Goal: Task Accomplishment & Management: Manage account settings

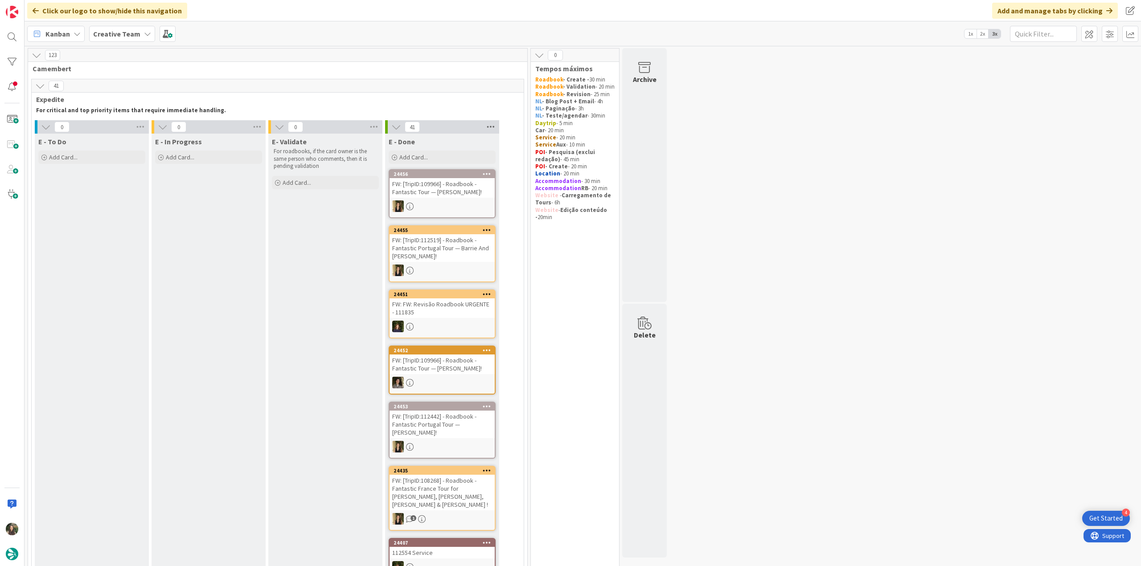
click at [492, 128] on icon at bounding box center [491, 126] width 12 height 13
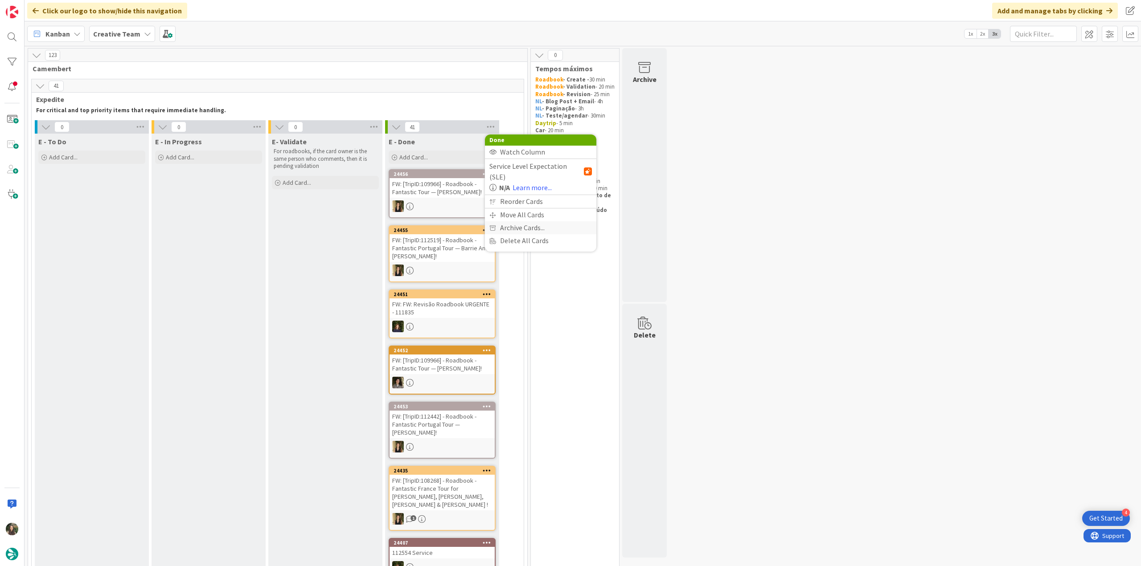
click at [508, 221] on span "Archive Cards..." at bounding box center [522, 227] width 45 height 13
click at [529, 248] on span "Archive Now" at bounding box center [526, 245] width 40 height 13
click at [506, 189] on button "Archive All" at bounding box center [511, 186] width 45 height 16
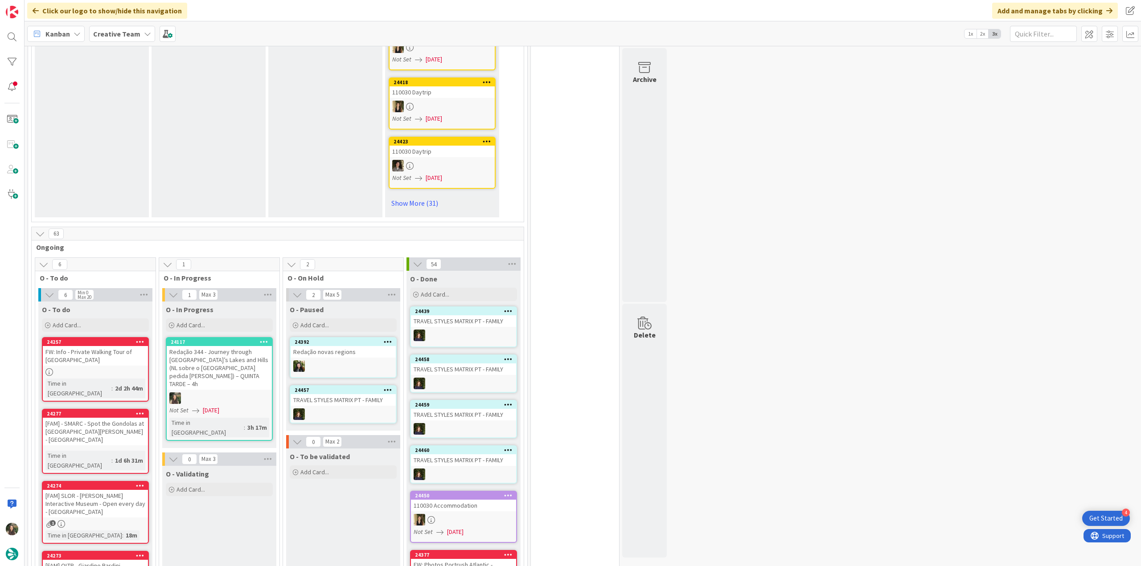
scroll to position [624, 0]
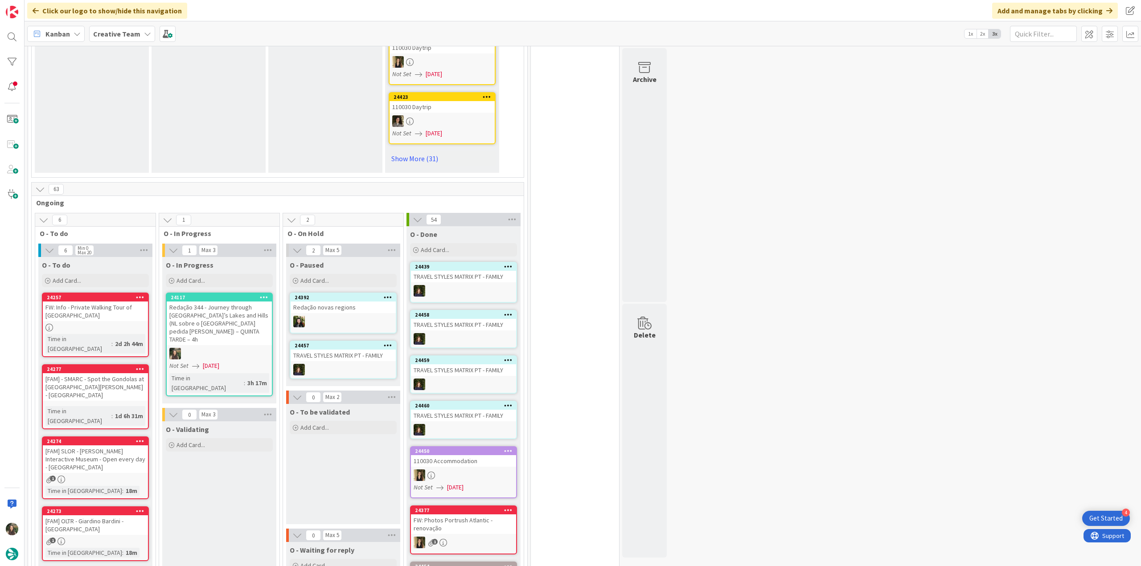
click at [237, 305] on div "Redação 344 - Journey through [GEOGRAPHIC_DATA]’s Lakes and Hills (NL sobre o […" at bounding box center [219, 324] width 105 height 44
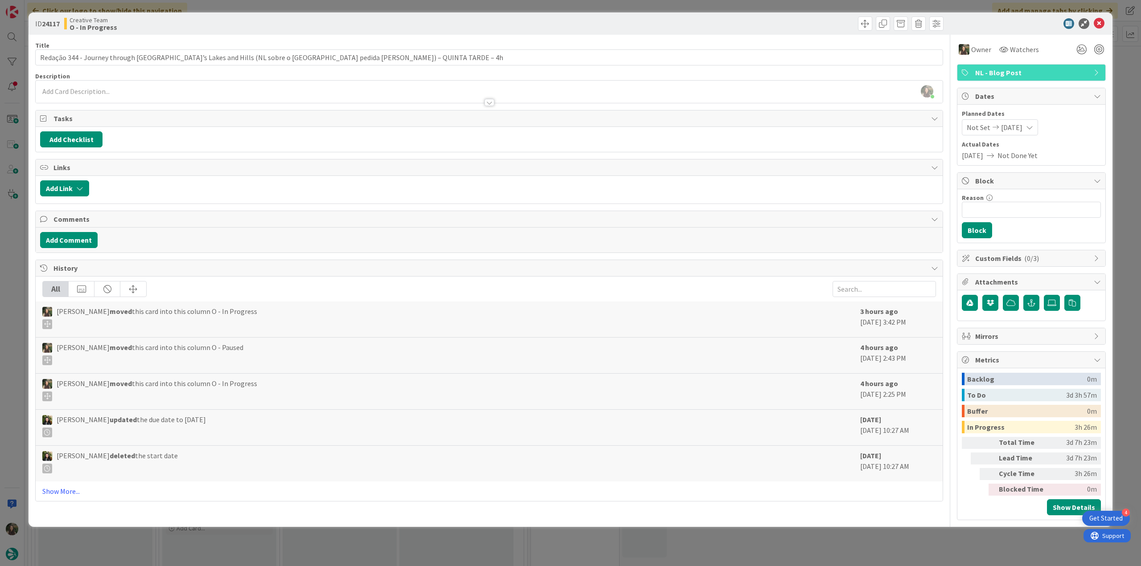
click at [3, 247] on div "ID 24117 Creative Team O - In Progress Title 119 / 128 Redação 344 - Journey th…" at bounding box center [570, 283] width 1141 height 566
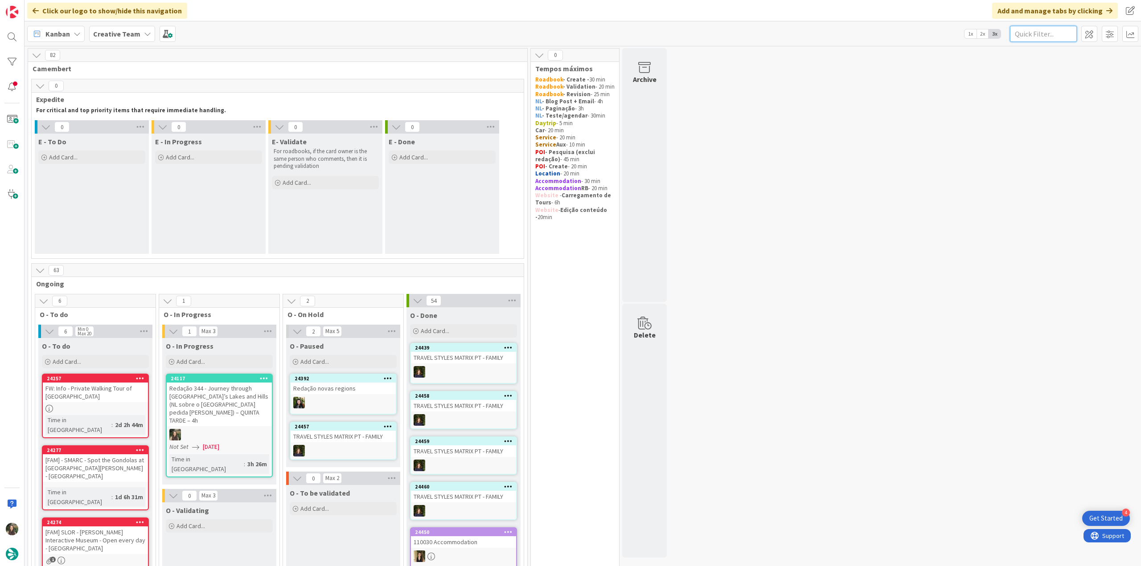
click at [1037, 37] on input "text" at bounding box center [1043, 34] width 67 height 16
paste input "111974"
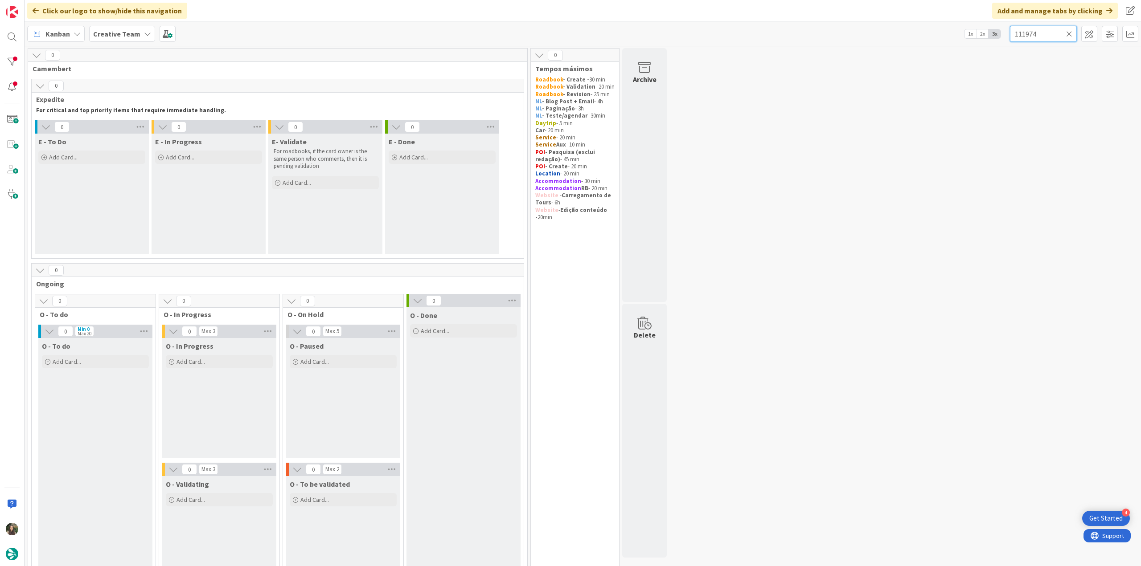
type input "111974"
click at [1069, 32] on icon at bounding box center [1069, 34] width 6 height 8
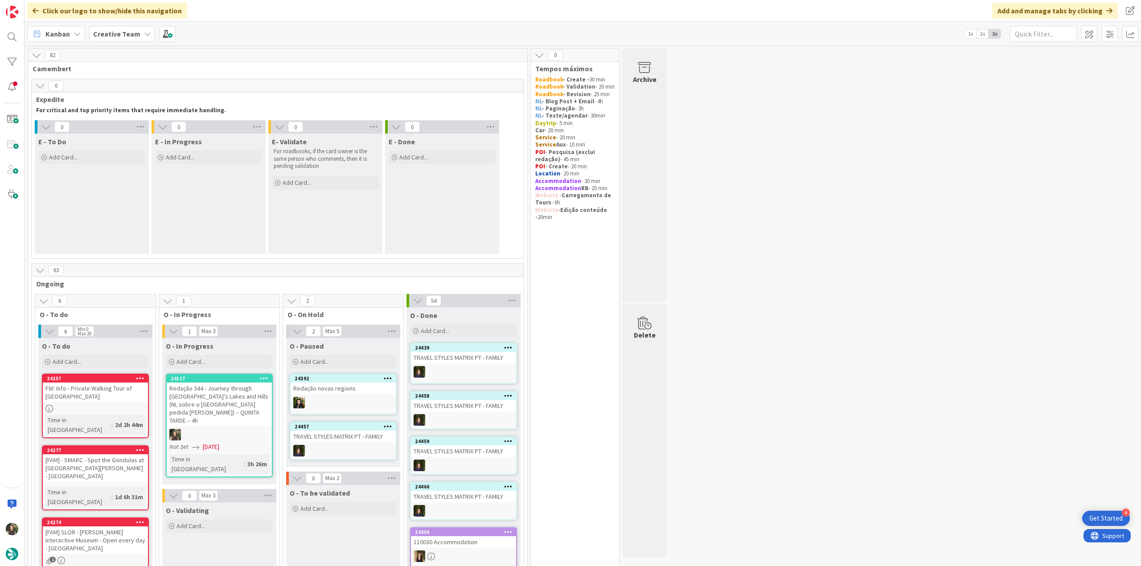
click at [262, 414] on div "Redação 344 - Journey through [GEOGRAPHIC_DATA]’s Lakes and Hills (NL sobre o […" at bounding box center [219, 405] width 105 height 44
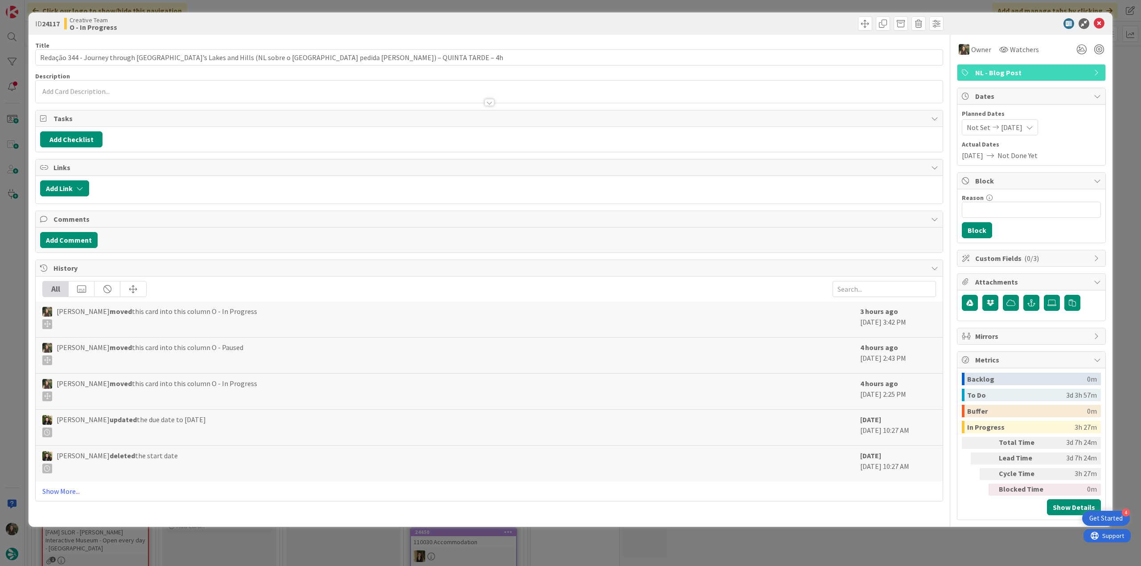
click at [983, 537] on div "ID 24117 Creative Team O - In Progress Title 119 / 128 Redação 344 - Journey th…" at bounding box center [570, 283] width 1141 height 566
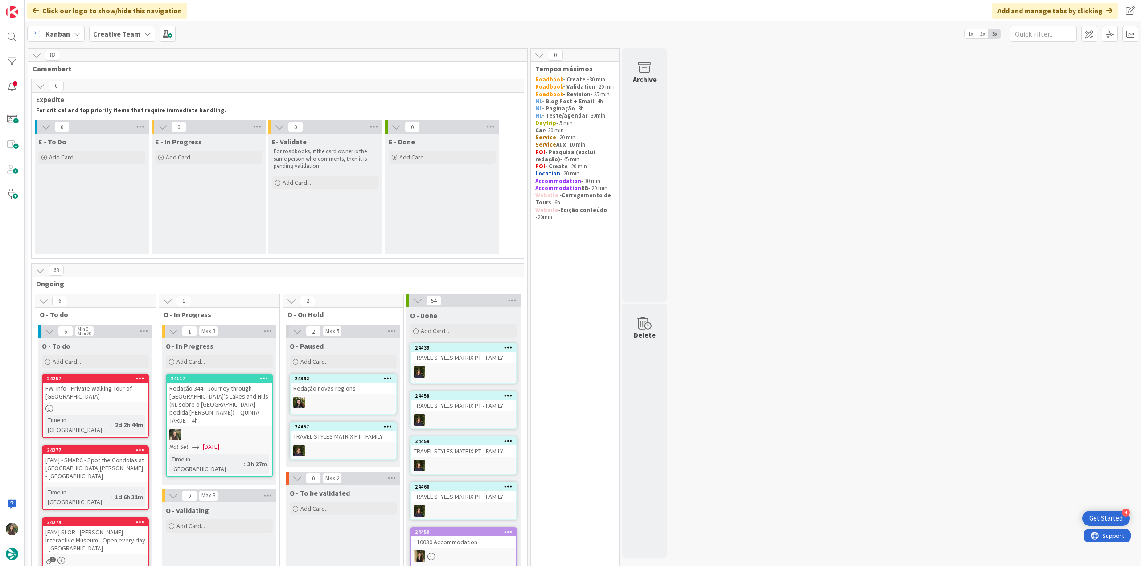
click at [241, 429] on div at bounding box center [219, 435] width 105 height 12
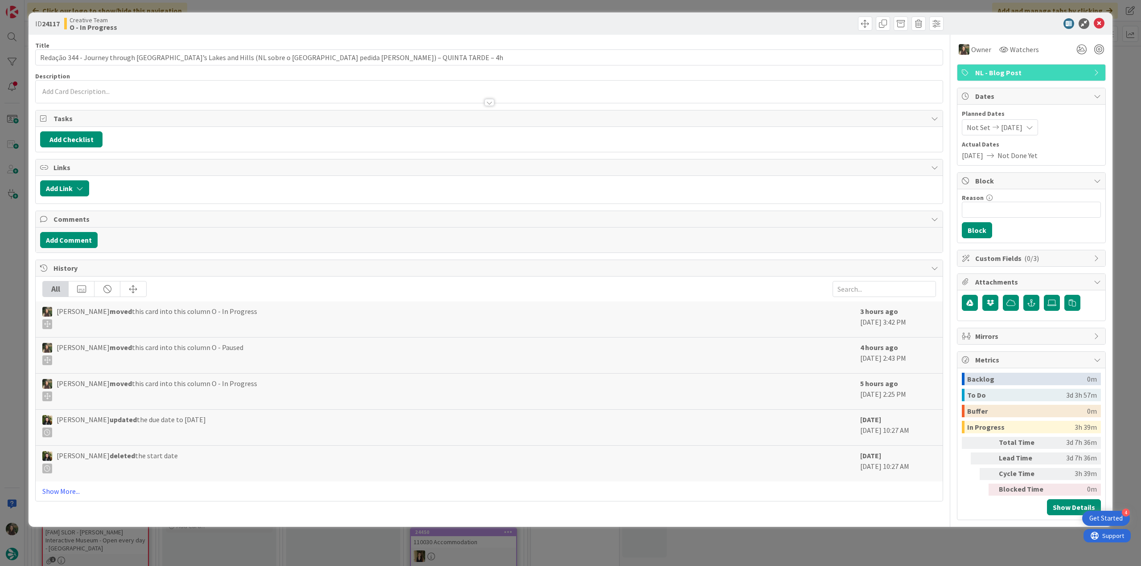
drag, startPoint x: 843, startPoint y: 537, endPoint x: 833, endPoint y: 534, distance: 11.0
click at [843, 537] on div "ID 24117 Creative Team O - In Progress Title 119 / 128 Redação 344 - Journey th…" at bounding box center [570, 283] width 1141 height 566
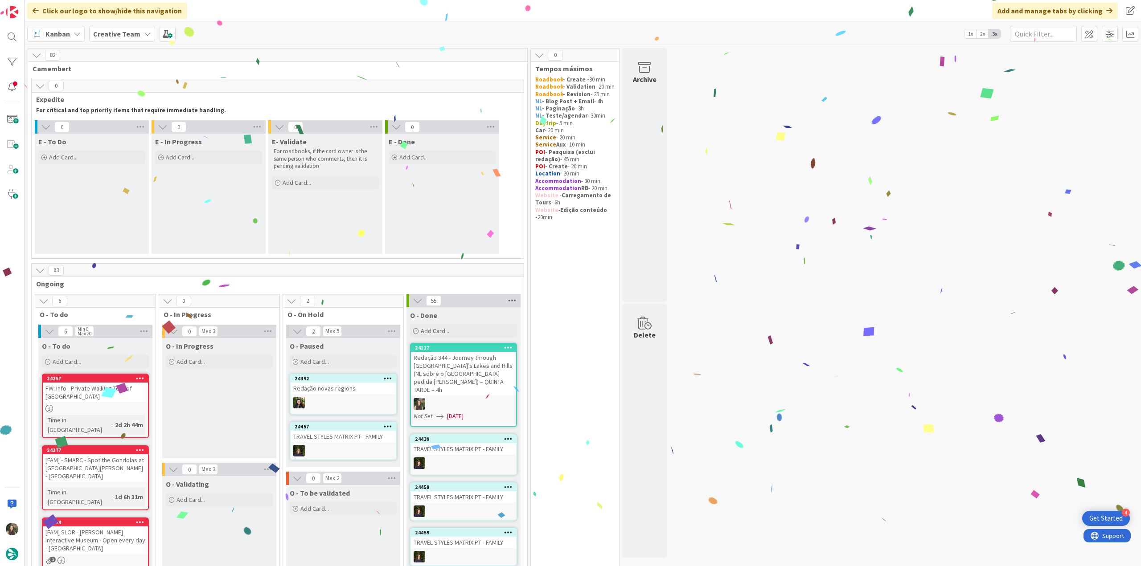
click at [512, 300] on icon at bounding box center [512, 300] width 12 height 13
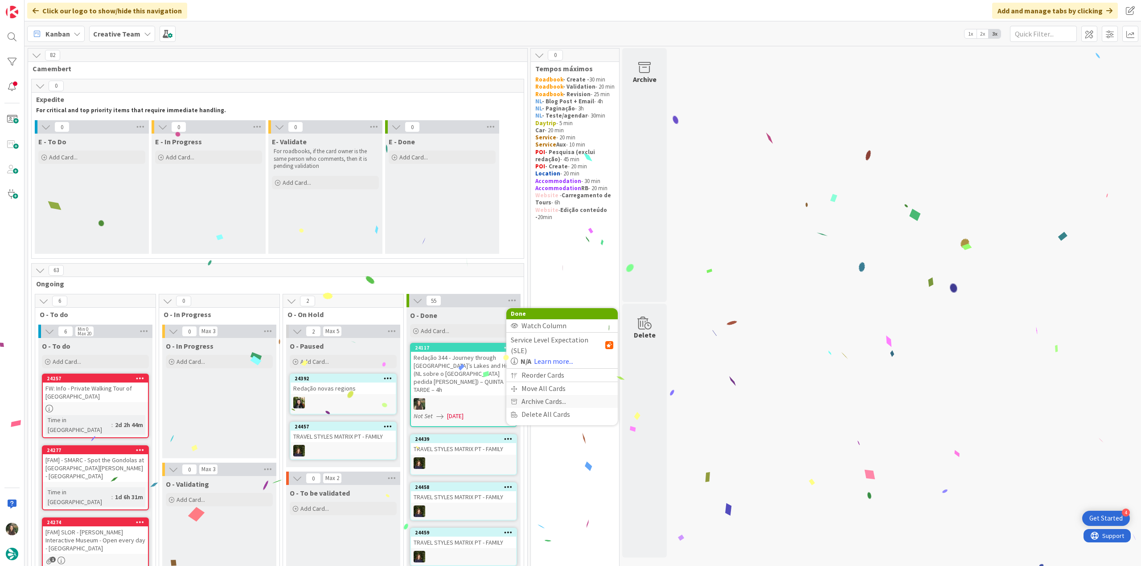
click at [545, 395] on span "Archive Cards..." at bounding box center [543, 401] width 45 height 13
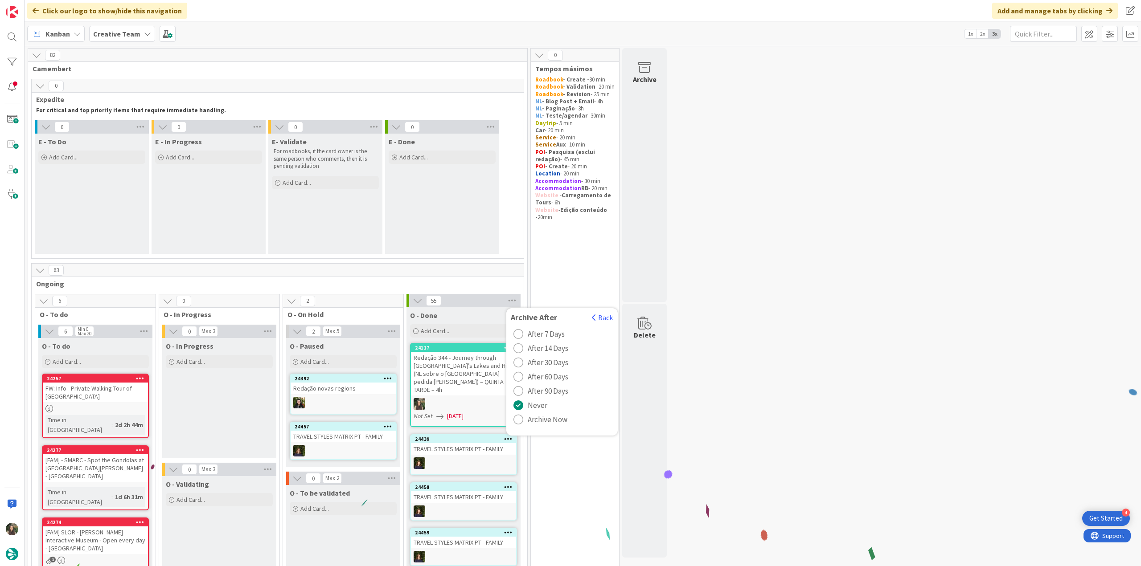
click at [567, 423] on button "Archive Now" at bounding box center [540, 420] width 59 height 14
click at [536, 359] on button "Archive All" at bounding box center [533, 360] width 45 height 16
